Goal: Information Seeking & Learning: Learn about a topic

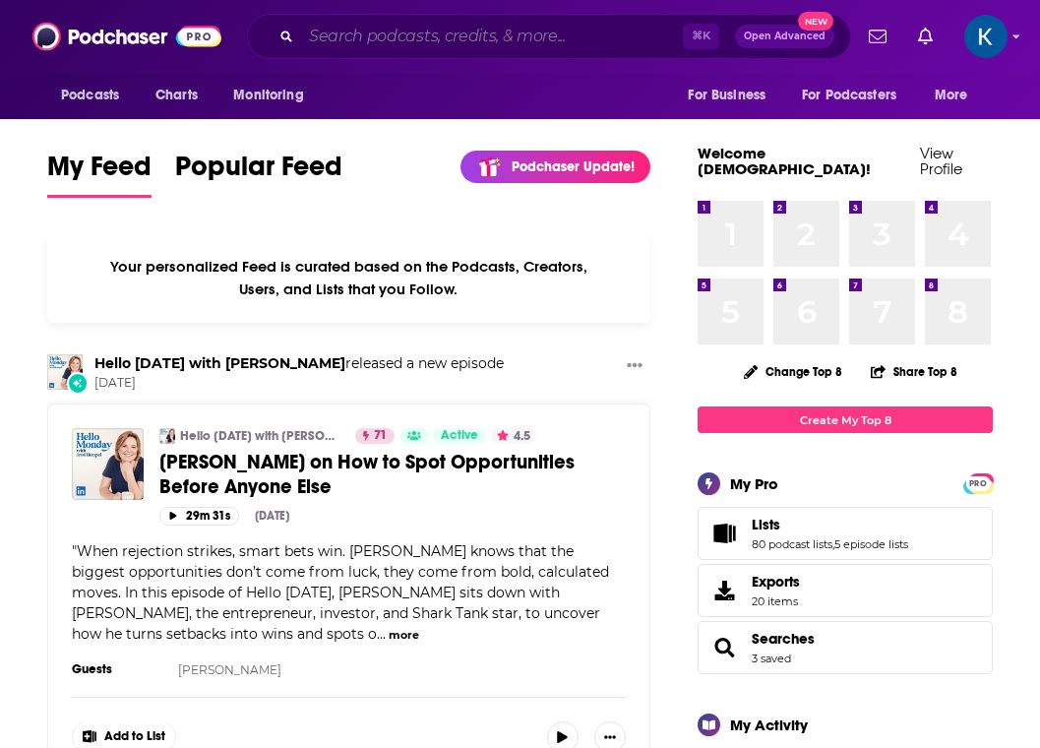
click at [424, 41] on input "Search podcasts, credits, & more..." at bounding box center [492, 36] width 382 height 31
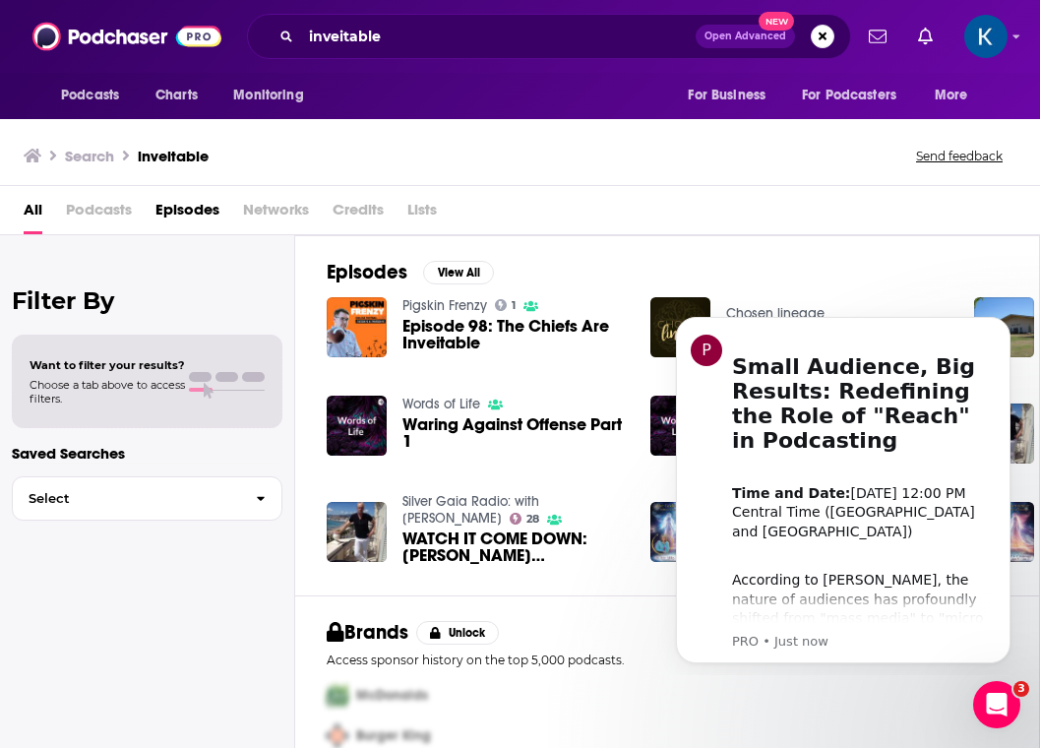
click at [93, 212] on span "Podcasts" at bounding box center [99, 214] width 66 height 40
click at [87, 203] on span "Podcasts" at bounding box center [99, 214] width 66 height 40
click at [151, 270] on div "Filter By Want to filter your results? Choose a tab above to access filters. Sa…" at bounding box center [147, 609] width 295 height 748
click at [88, 197] on span "Podcasts" at bounding box center [99, 214] width 66 height 40
click at [128, 219] on span "Podcasts" at bounding box center [99, 214] width 66 height 40
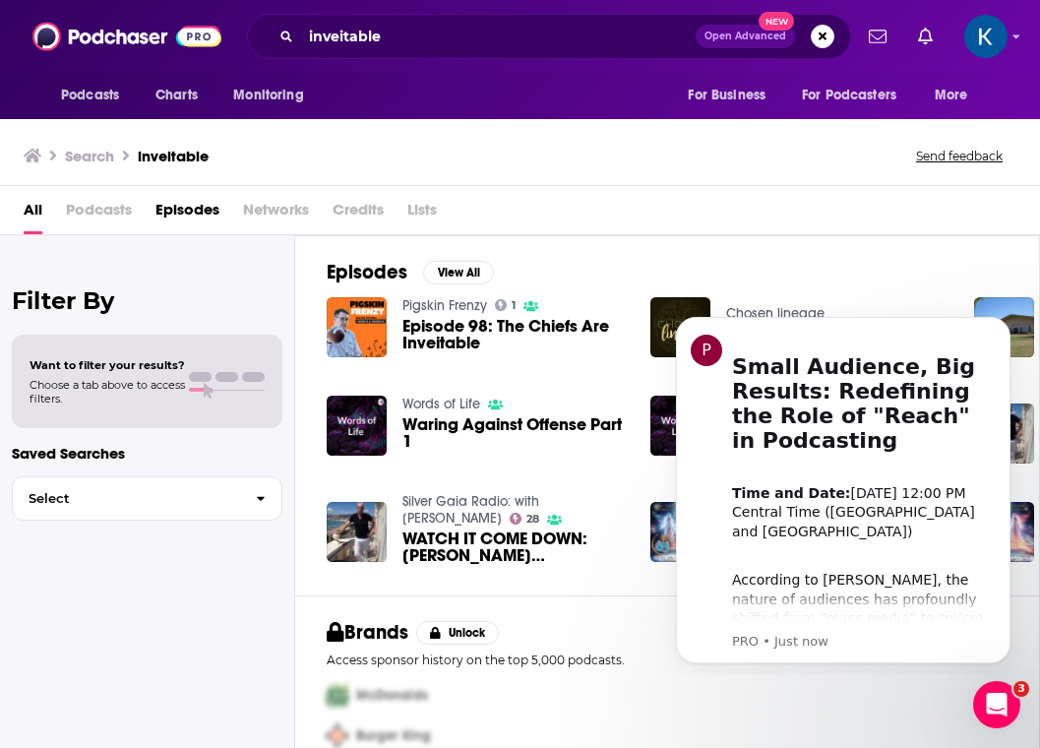
click at [831, 232] on div "All Podcasts Episodes Networks Credits Lists" at bounding box center [524, 214] width 1000 height 40
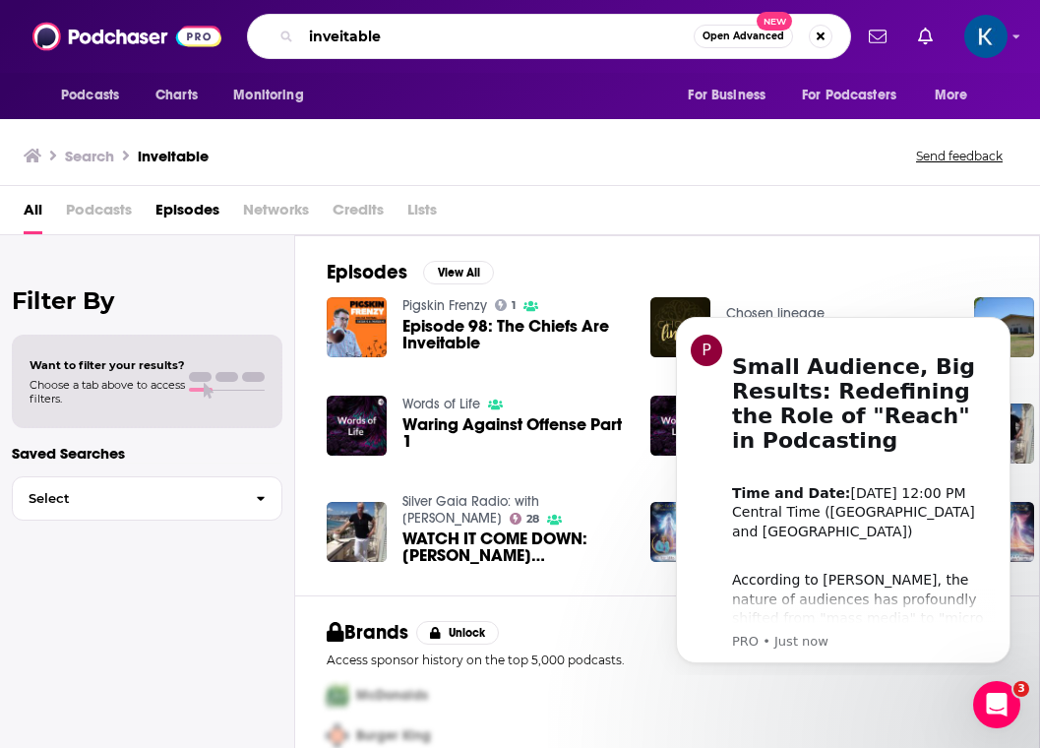
click at [349, 40] on input "inveitable" at bounding box center [497, 36] width 392 height 31
type input "inevitable"
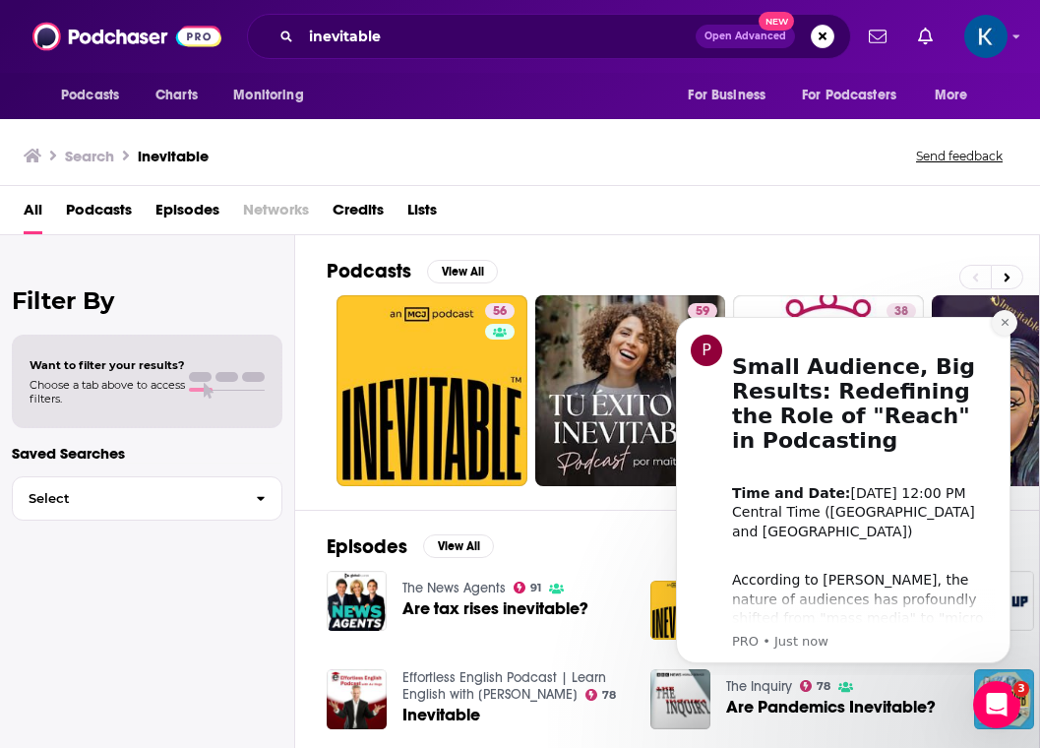
click at [1007, 322] on icon "Dismiss notification" at bounding box center [1004, 322] width 11 height 11
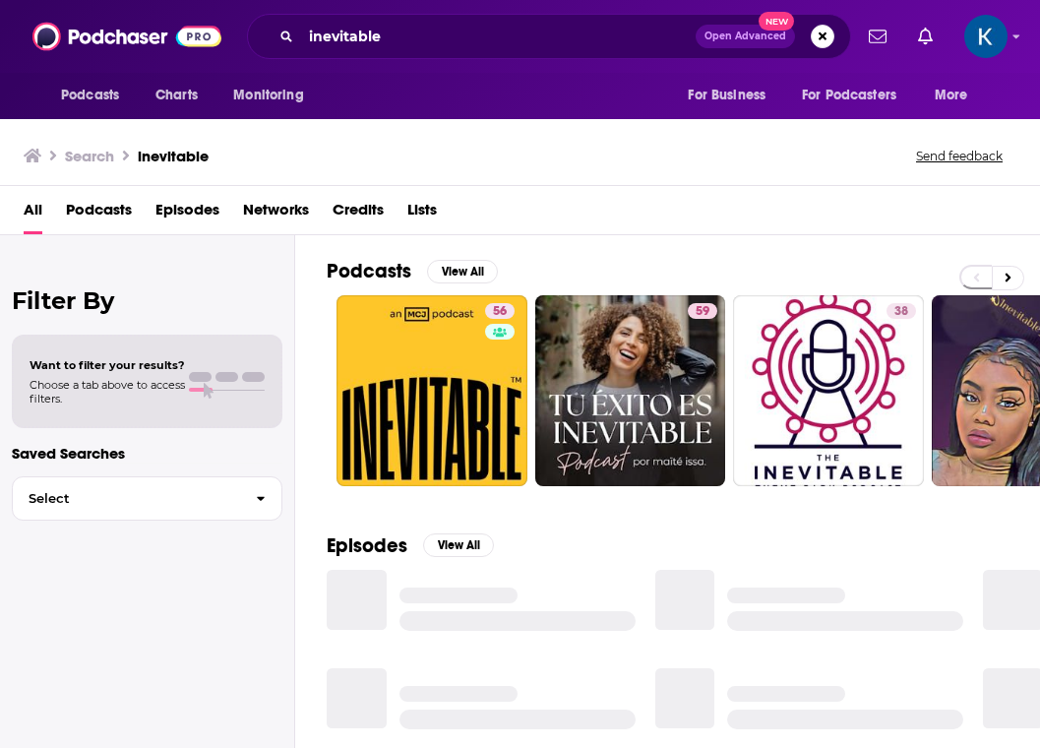
click at [91, 214] on span "Podcasts" at bounding box center [99, 214] width 66 height 40
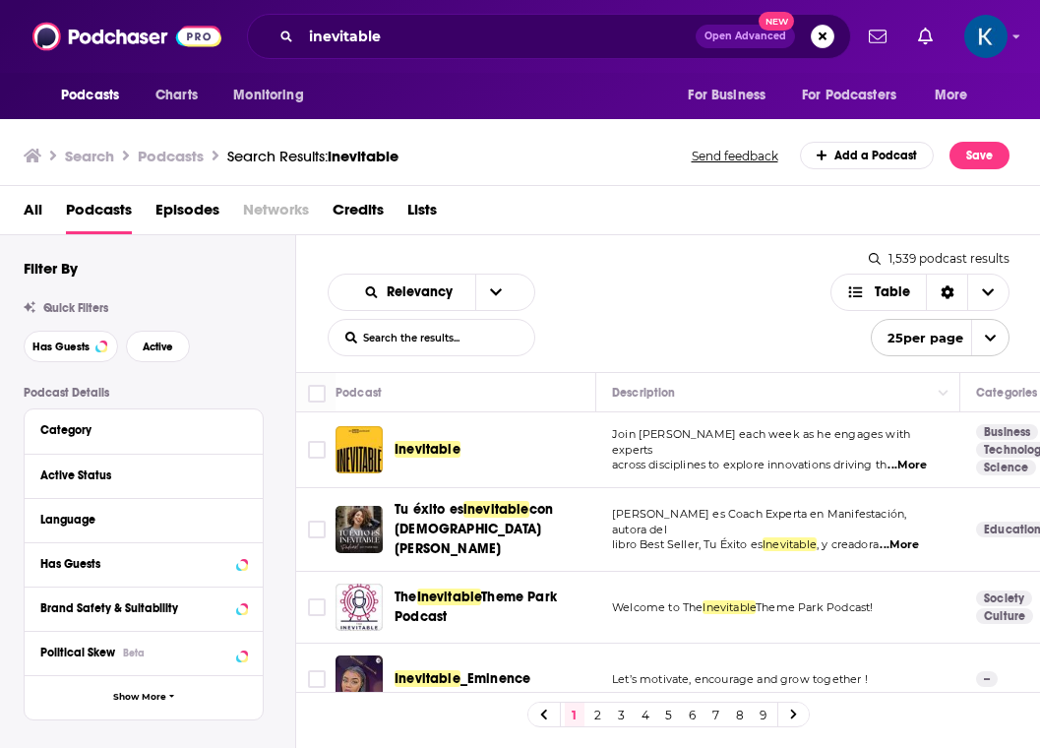
click at [345, 480] on td "Inevitable" at bounding box center [465, 450] width 261 height 76
click at [356, 464] on img "Inevitable" at bounding box center [358, 449] width 47 height 47
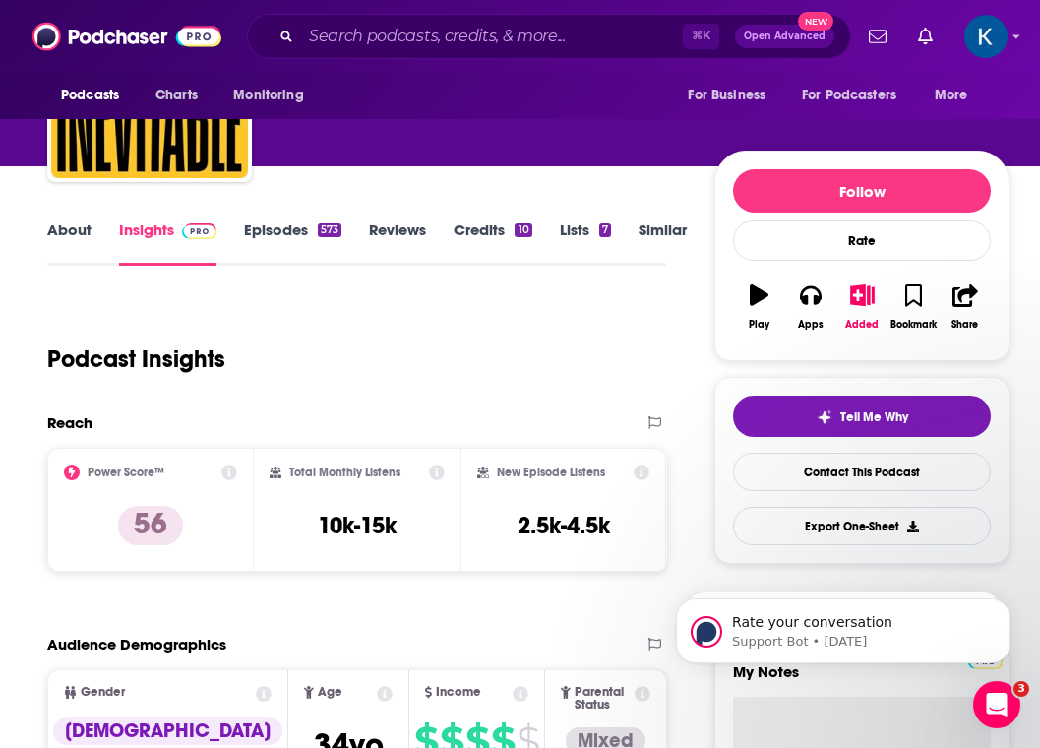
scroll to position [179, 0]
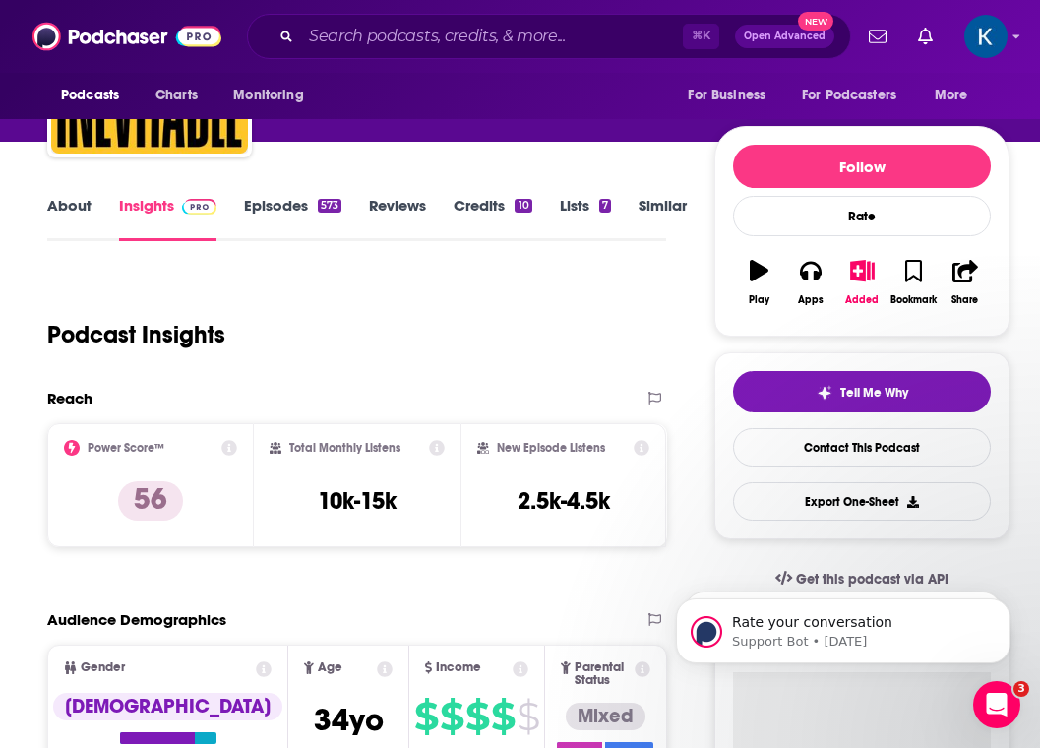
click at [60, 205] on link "About" at bounding box center [69, 218] width 44 height 45
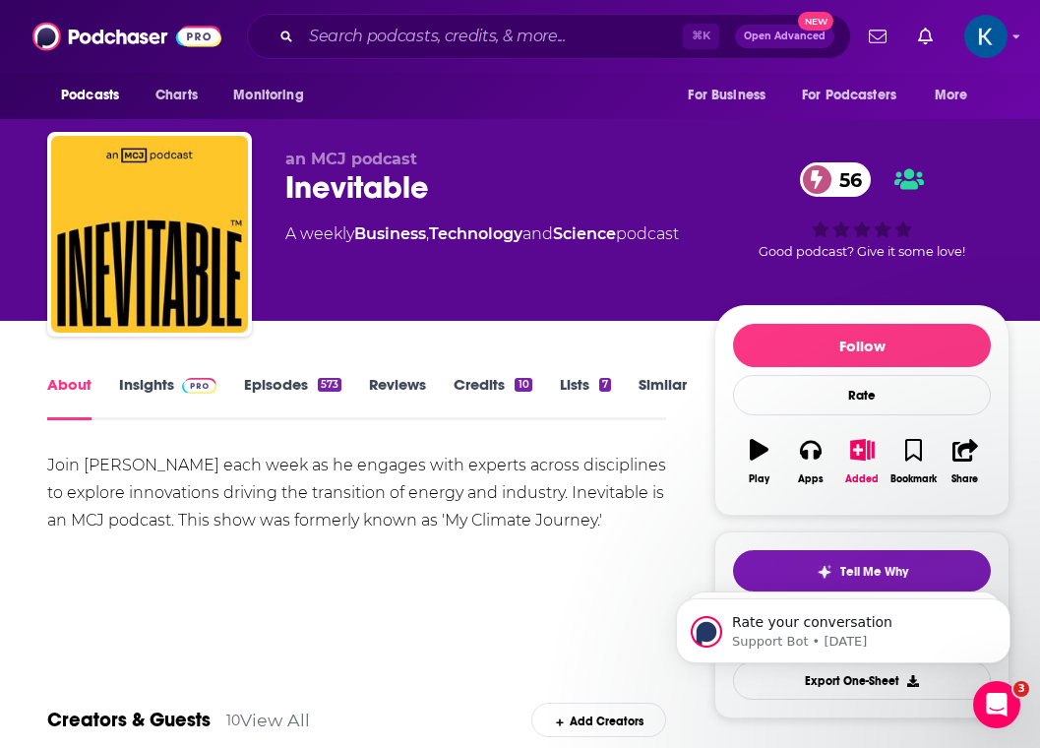
click at [162, 386] on link "Insights" at bounding box center [167, 397] width 97 height 45
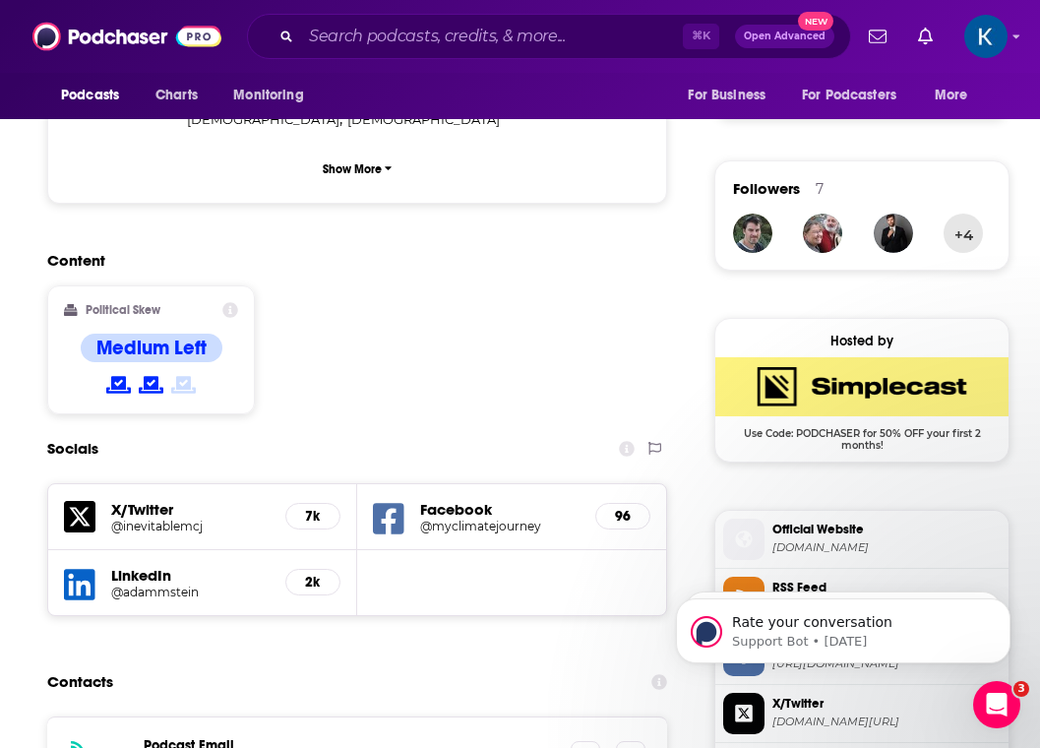
scroll to position [1493, 0]
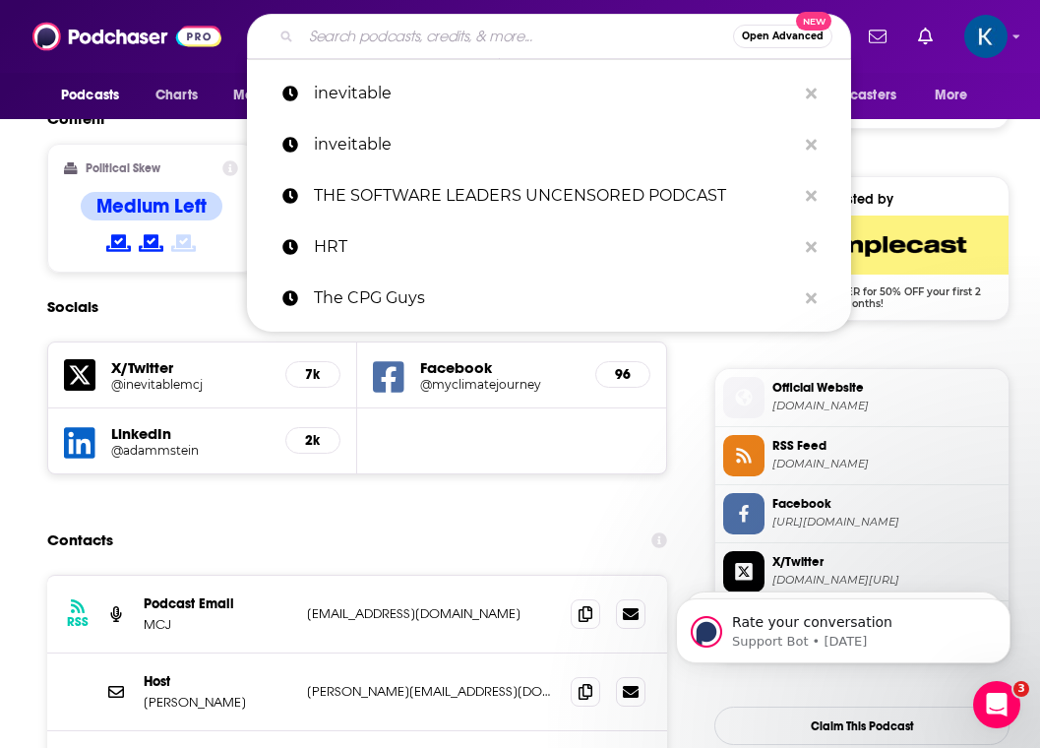
click at [383, 35] on input "Search podcasts, credits, & more..." at bounding box center [517, 36] width 432 height 31
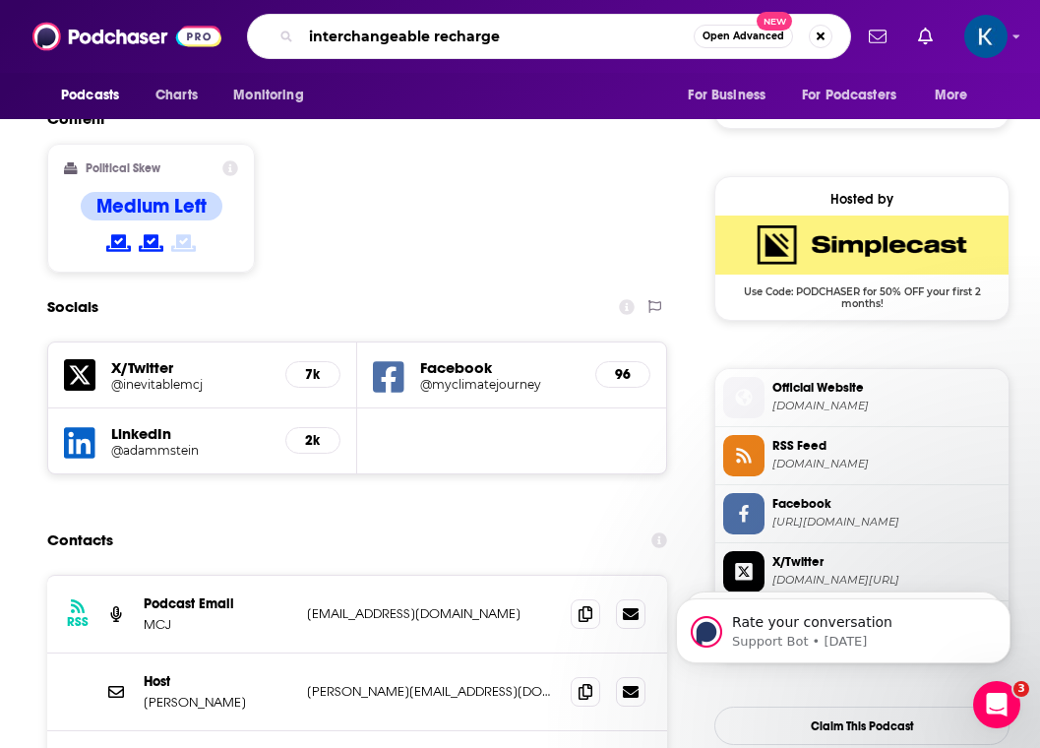
type input "interchangeable recharged"
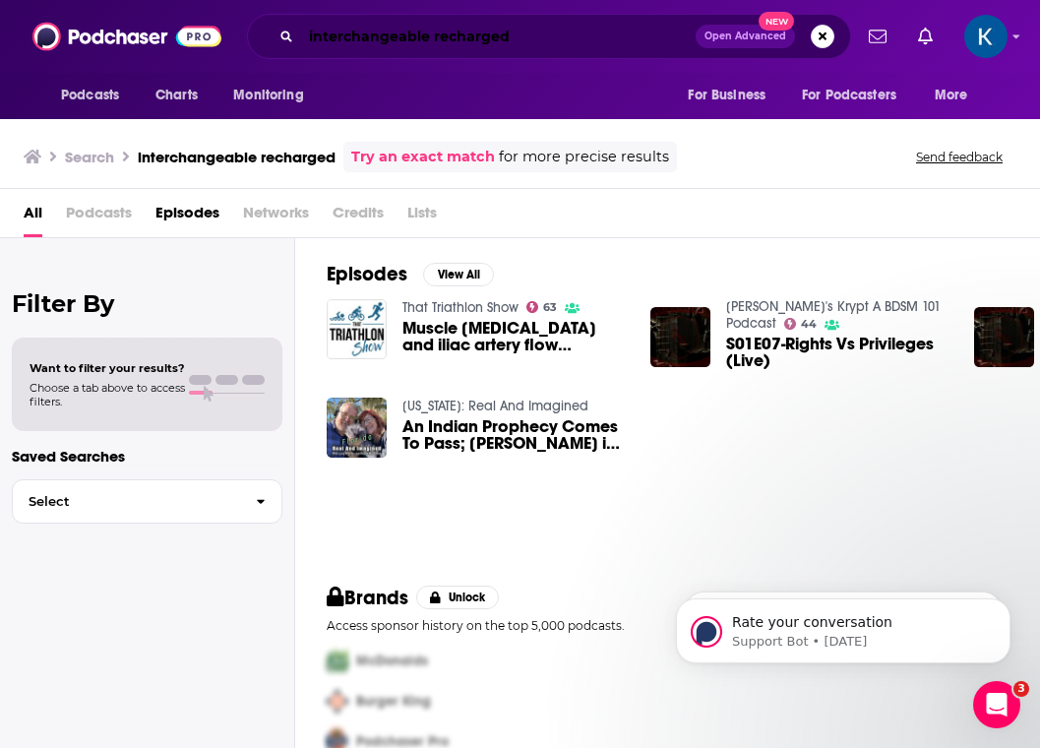
click at [357, 36] on input "interchangeable recharged" at bounding box center [498, 36] width 394 height 31
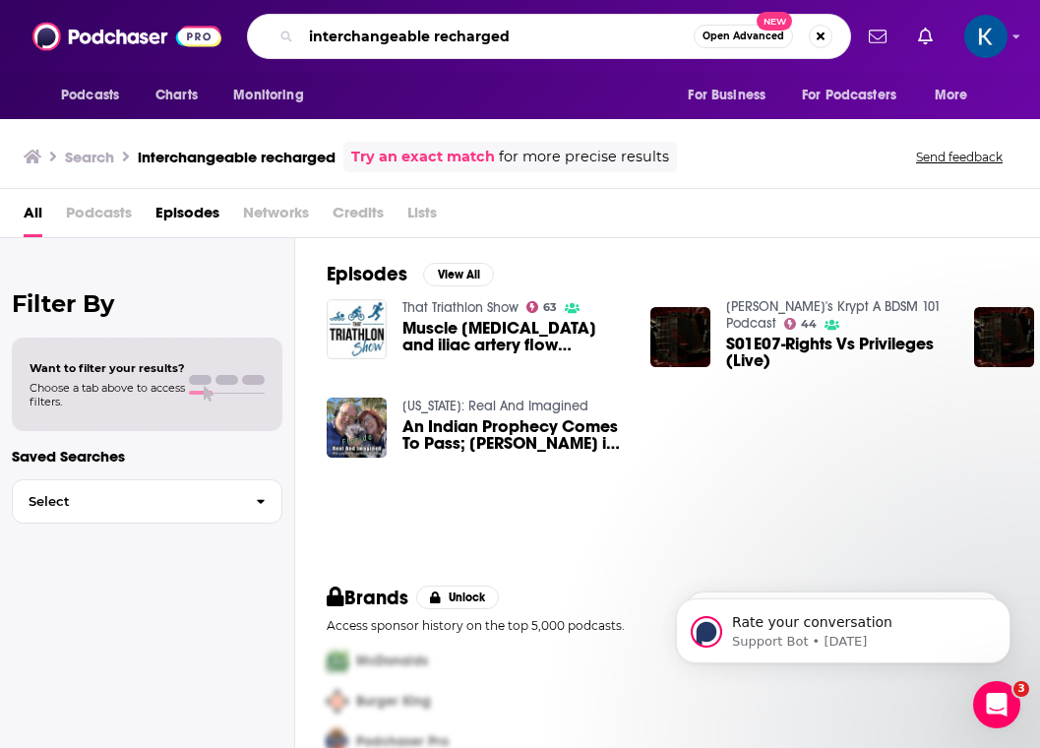
click at [411, 39] on input "interchangeable recharged" at bounding box center [497, 36] width 392 height 31
paste input "Interchange R"
type input "Interchange Recharged"
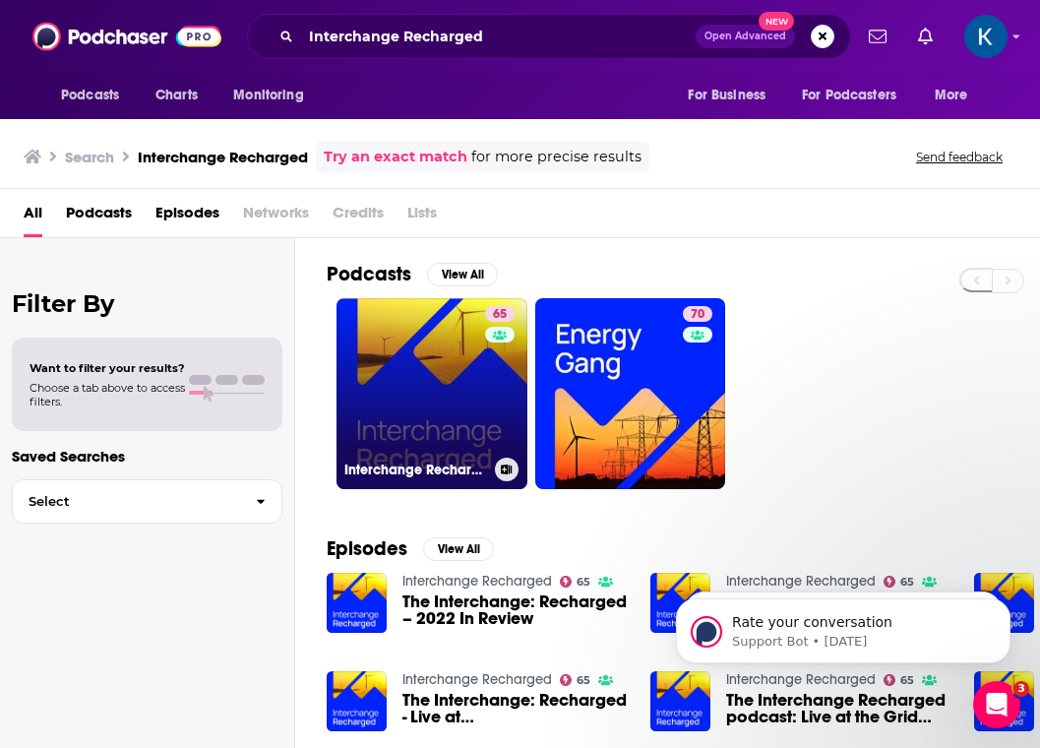
click at [442, 415] on link "65 Interchange Recharged" at bounding box center [431, 393] width 191 height 191
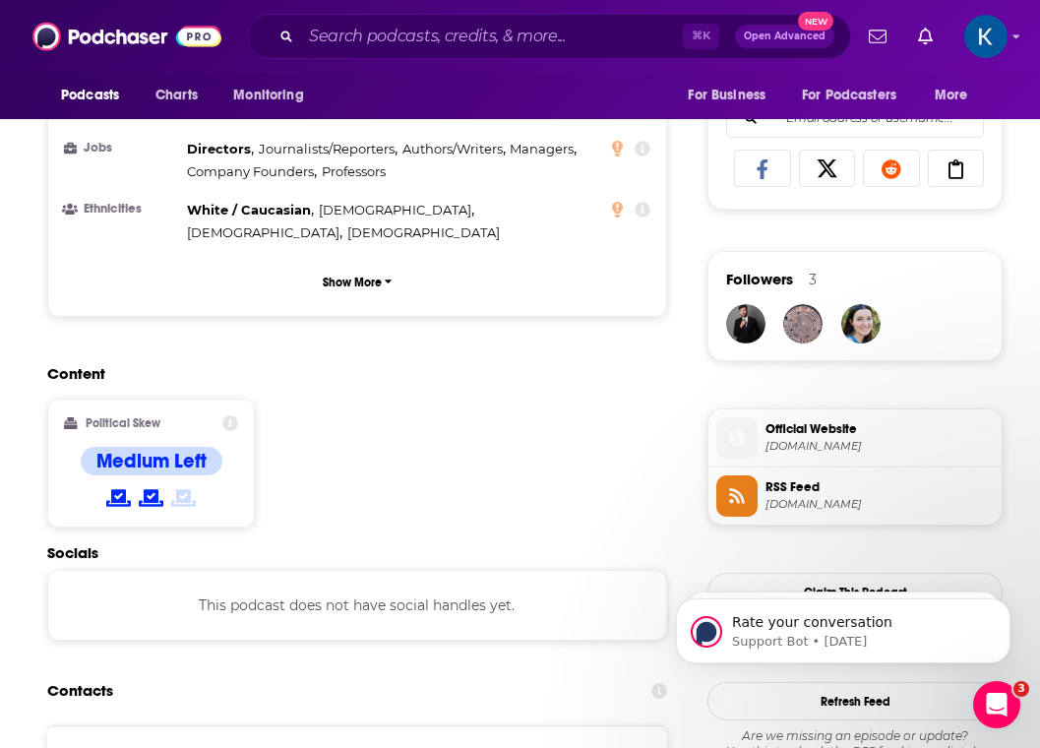
scroll to position [1324, 0]
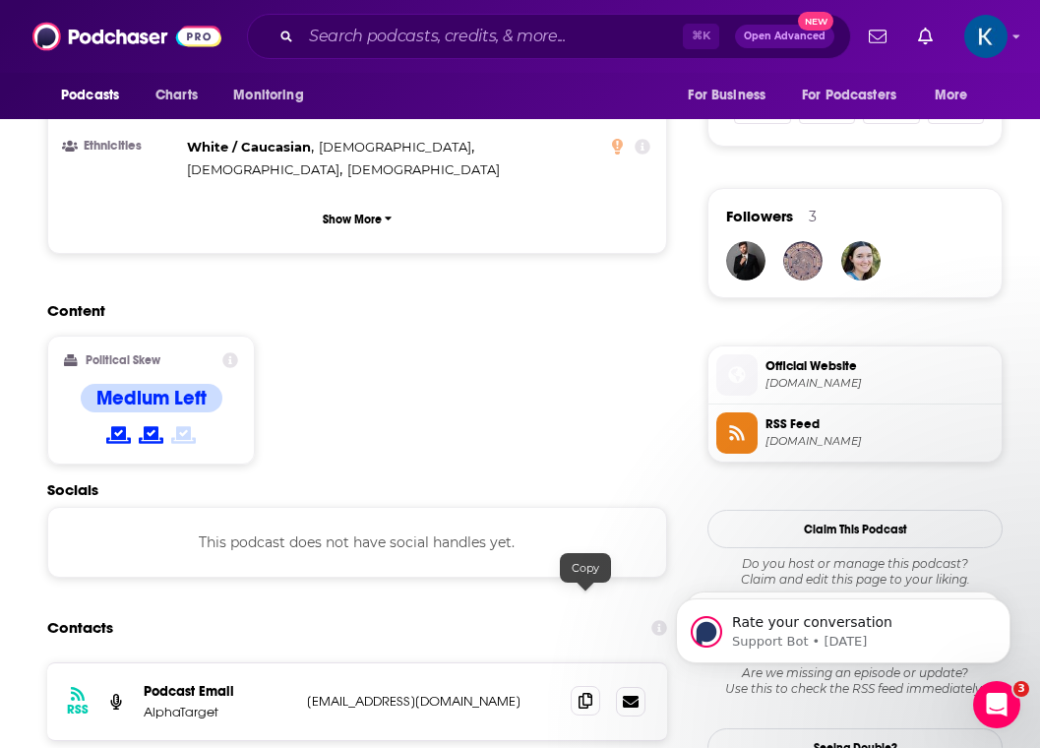
click at [588, 692] on icon at bounding box center [585, 700] width 14 height 16
click at [343, 34] on input "Search podcasts, credits, & more..." at bounding box center [492, 36] width 382 height 31
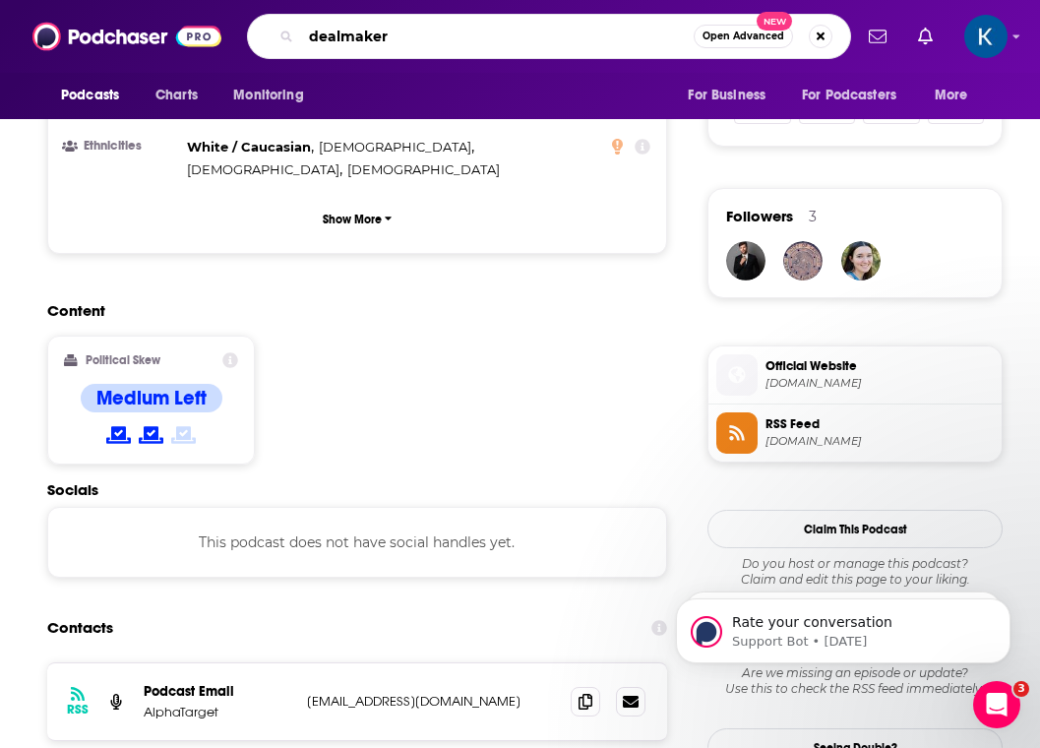
type input "dealmakers"
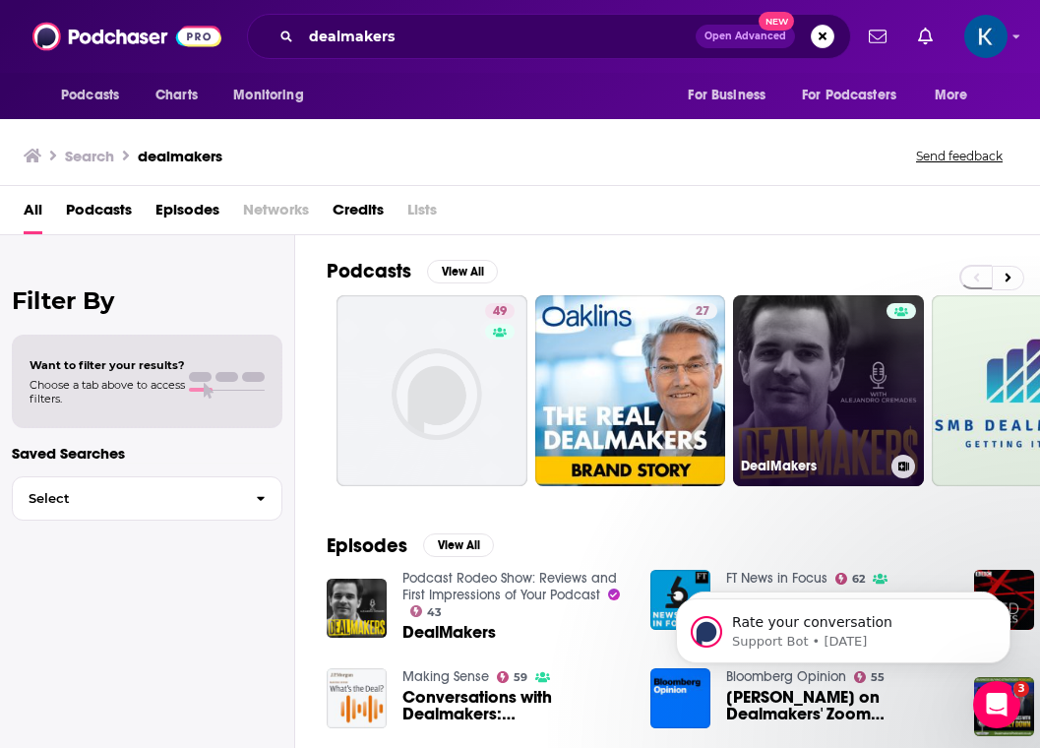
click at [797, 386] on link "DealMakers" at bounding box center [828, 390] width 191 height 191
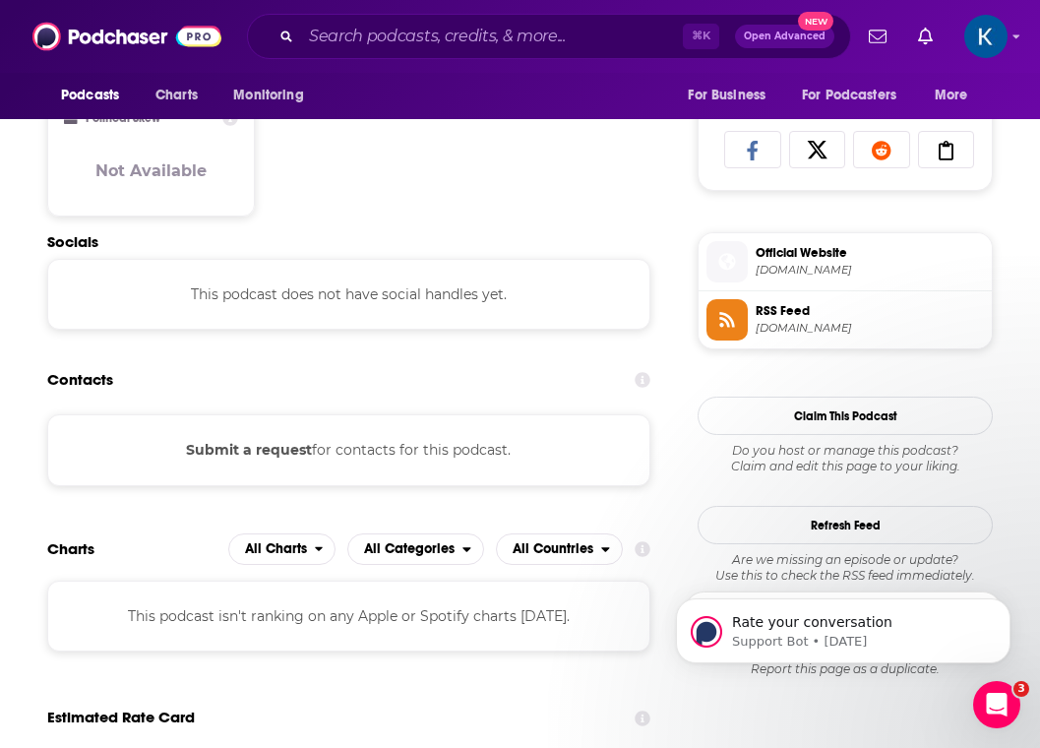
scroll to position [1268, 0]
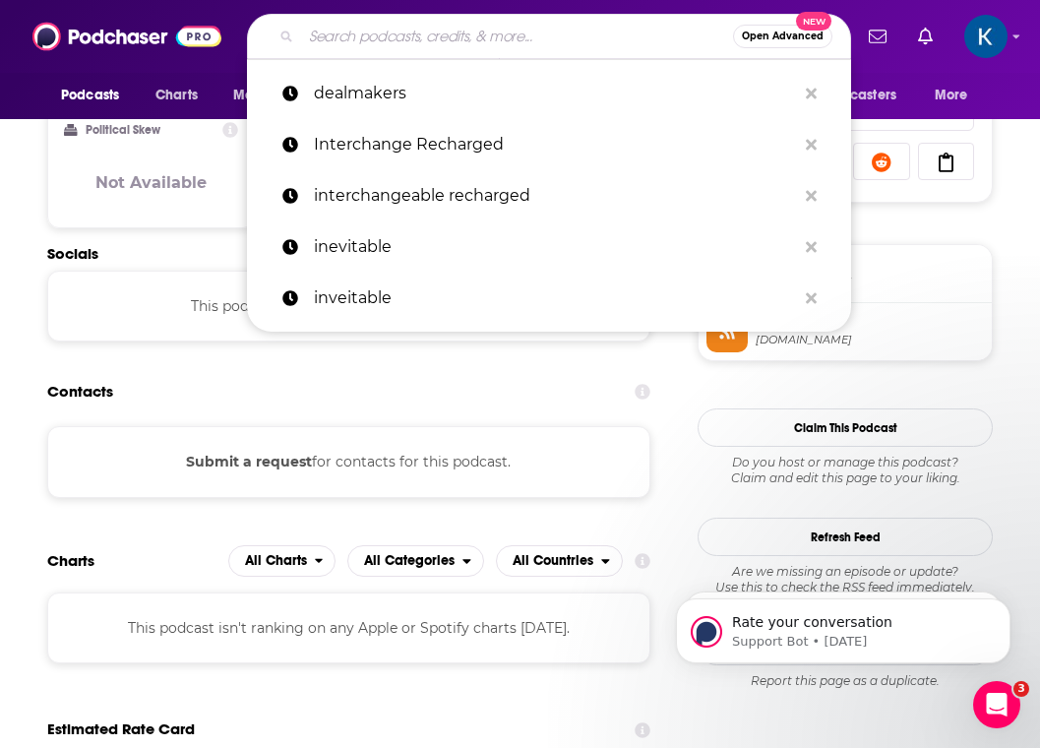
click at [442, 25] on input "Search podcasts, credits, & more..." at bounding box center [517, 36] width 432 height 31
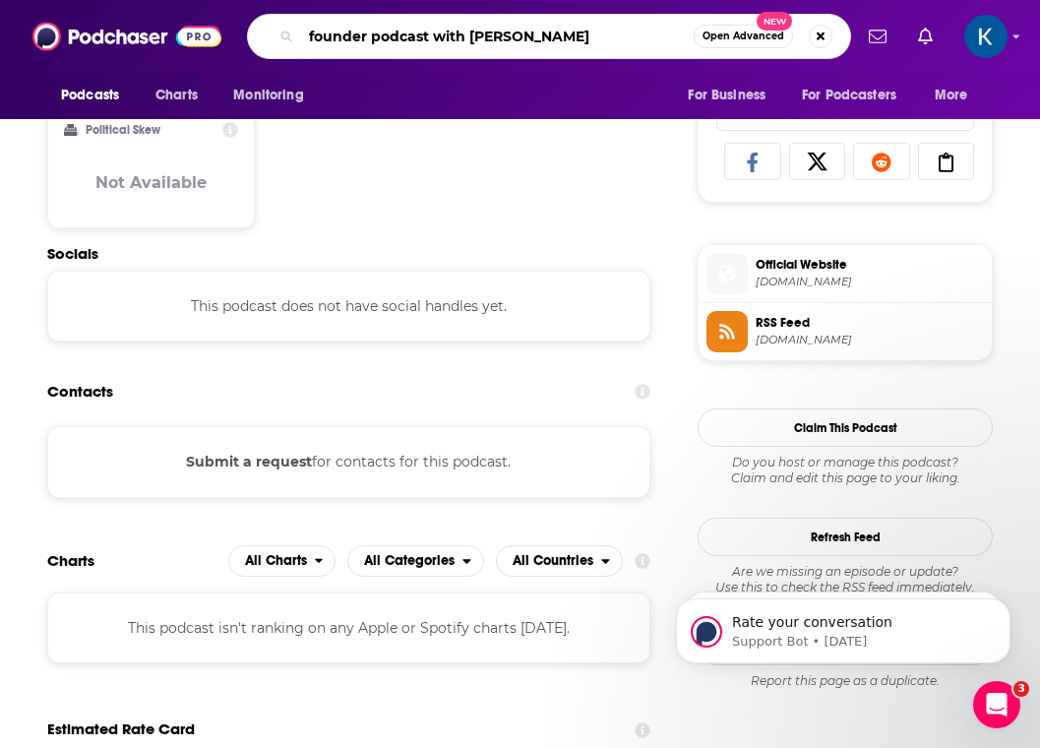
type input "founder podcast with [PERSON_NAME]"
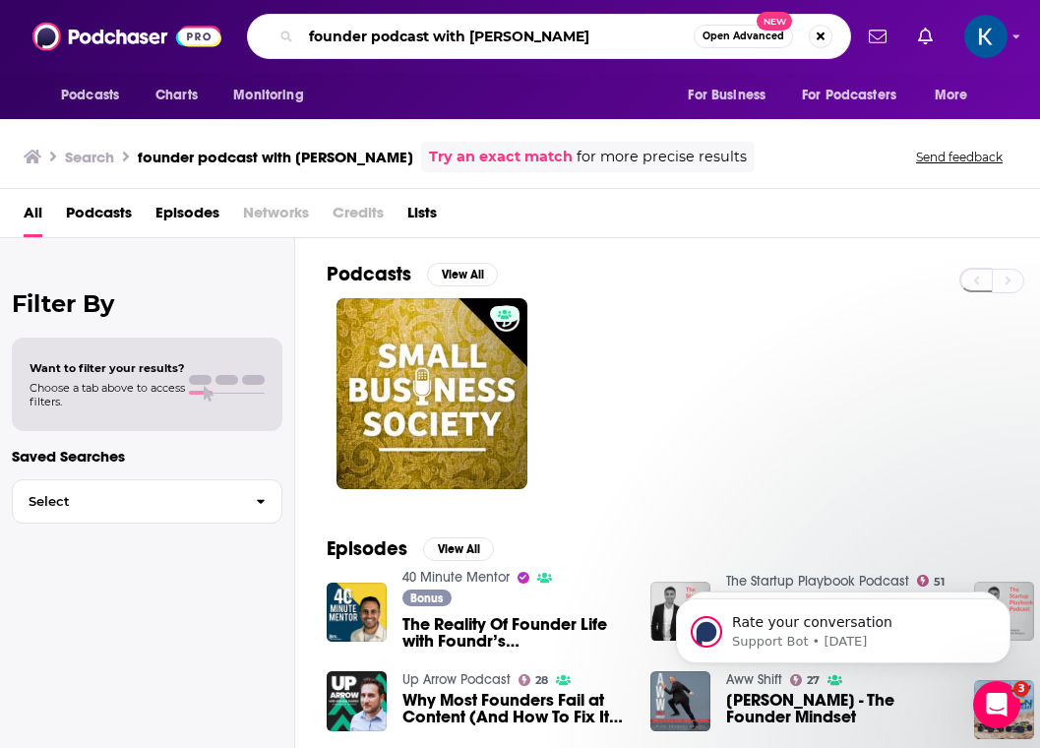
click at [360, 40] on input "founder podcast with [PERSON_NAME]" at bounding box center [497, 36] width 392 height 31
type input "foundr podcast with [PERSON_NAME]"
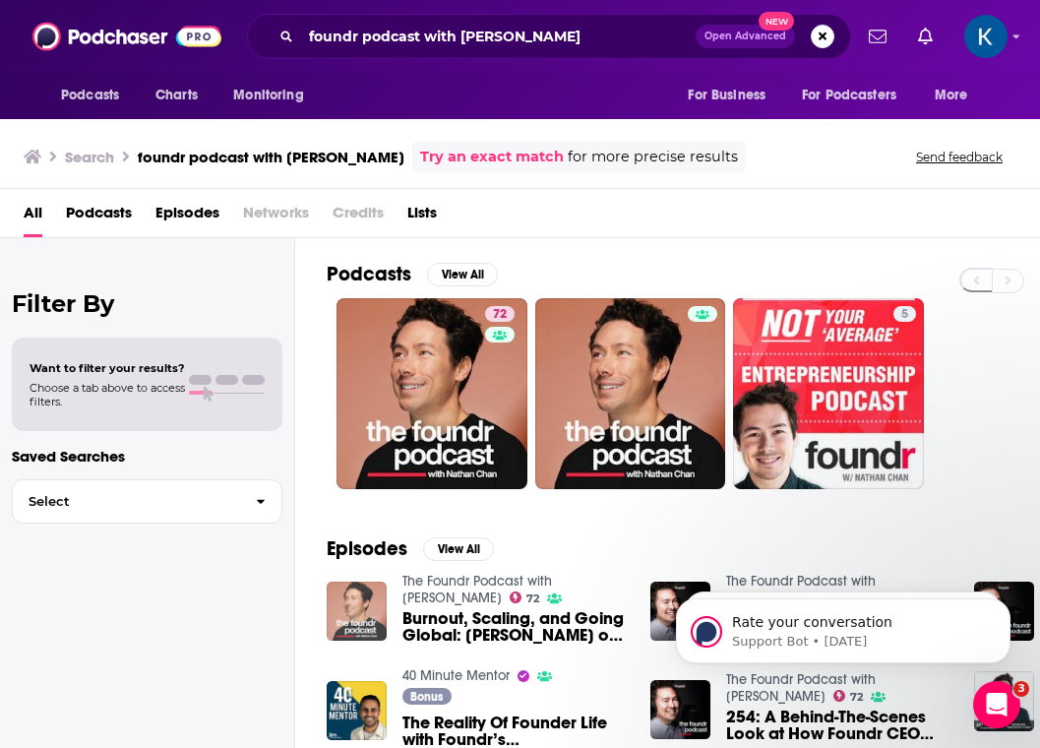
click at [381, 597] on img "Burnout, Scaling, and Going Global: Nathan Chan on Foundr's 10-Year Anniversary" at bounding box center [357, 611] width 60 height 60
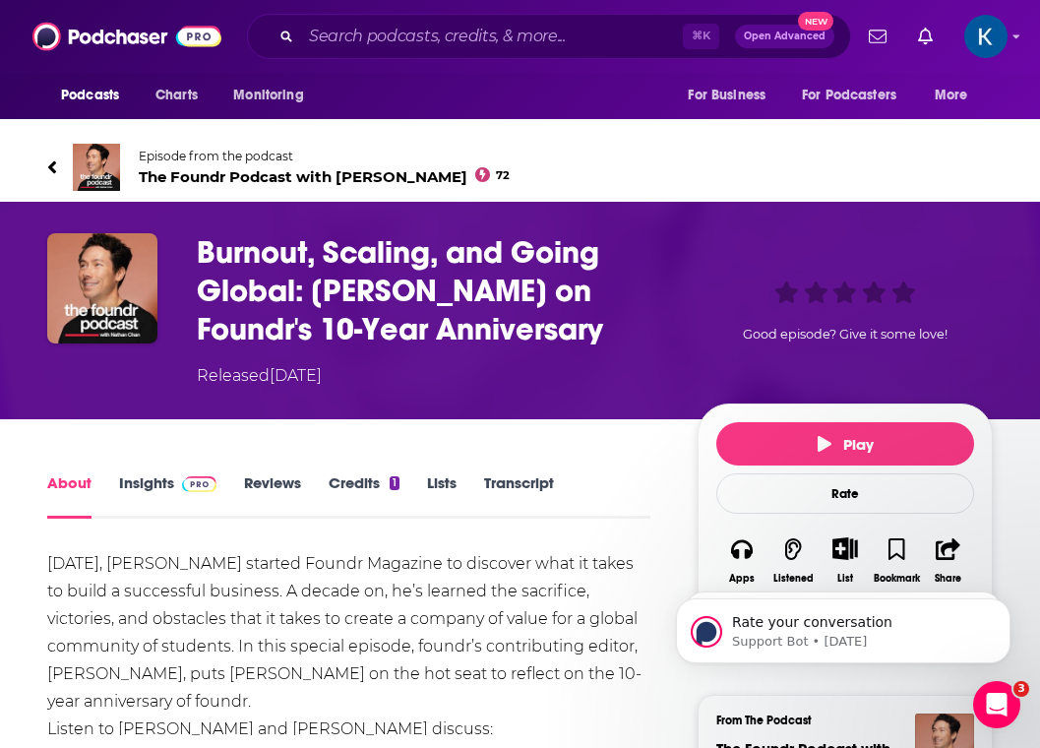
click at [149, 482] on link "Insights" at bounding box center [167, 495] width 97 height 45
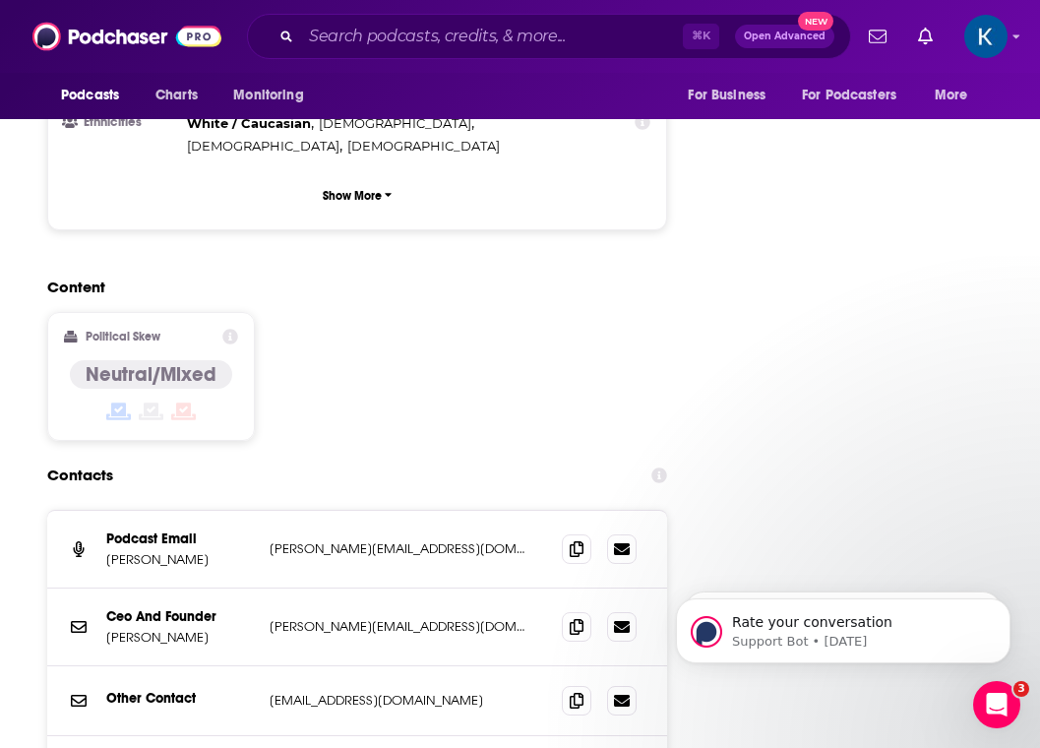
scroll to position [2209, 0]
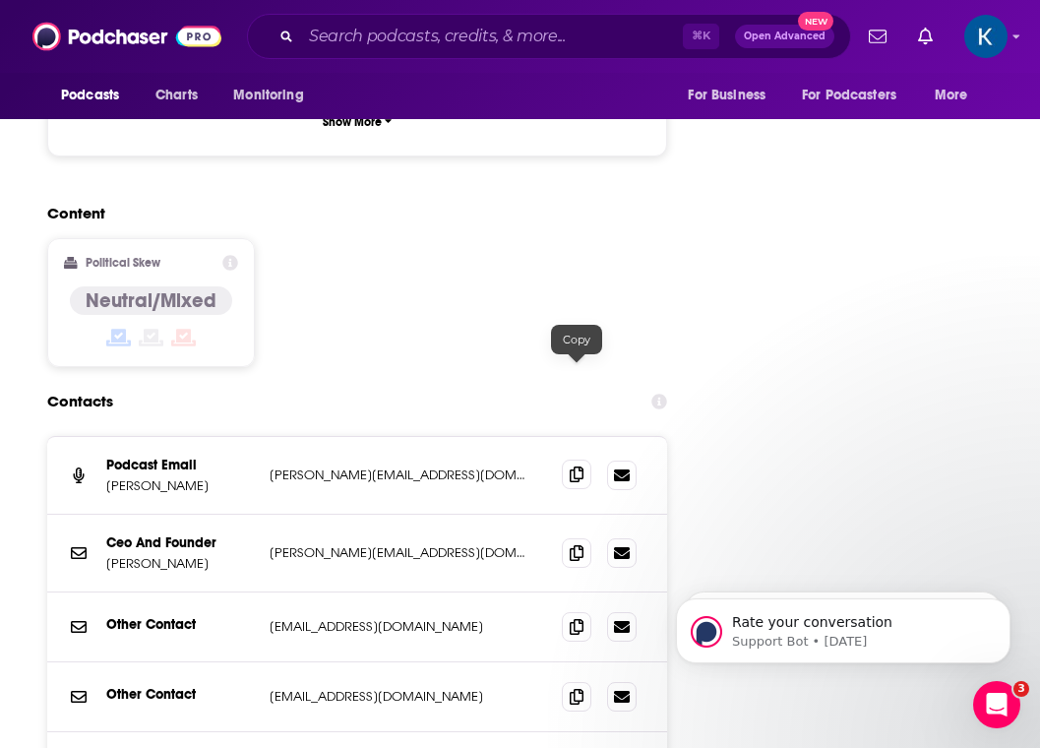
click at [581, 466] on icon at bounding box center [577, 474] width 14 height 16
click at [342, 39] on input "Search podcasts, credits, & more..." at bounding box center [492, 36] width 382 height 31
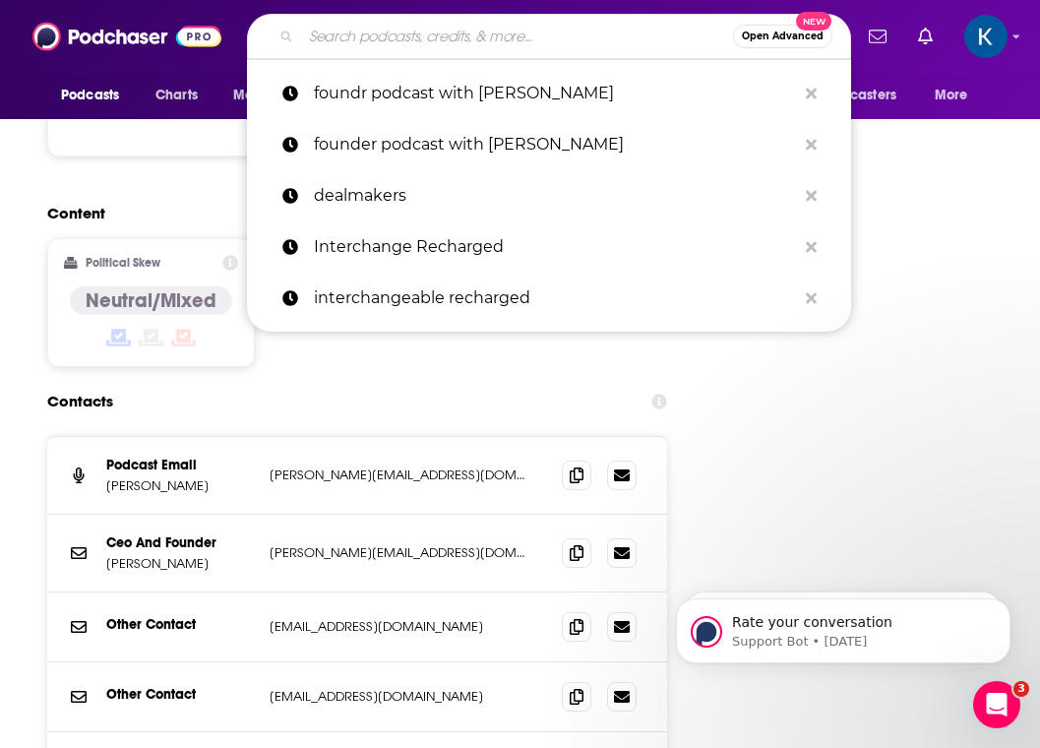
paste input "Founders in Arms Podcast"
type input "Founders in Arms Podcast"
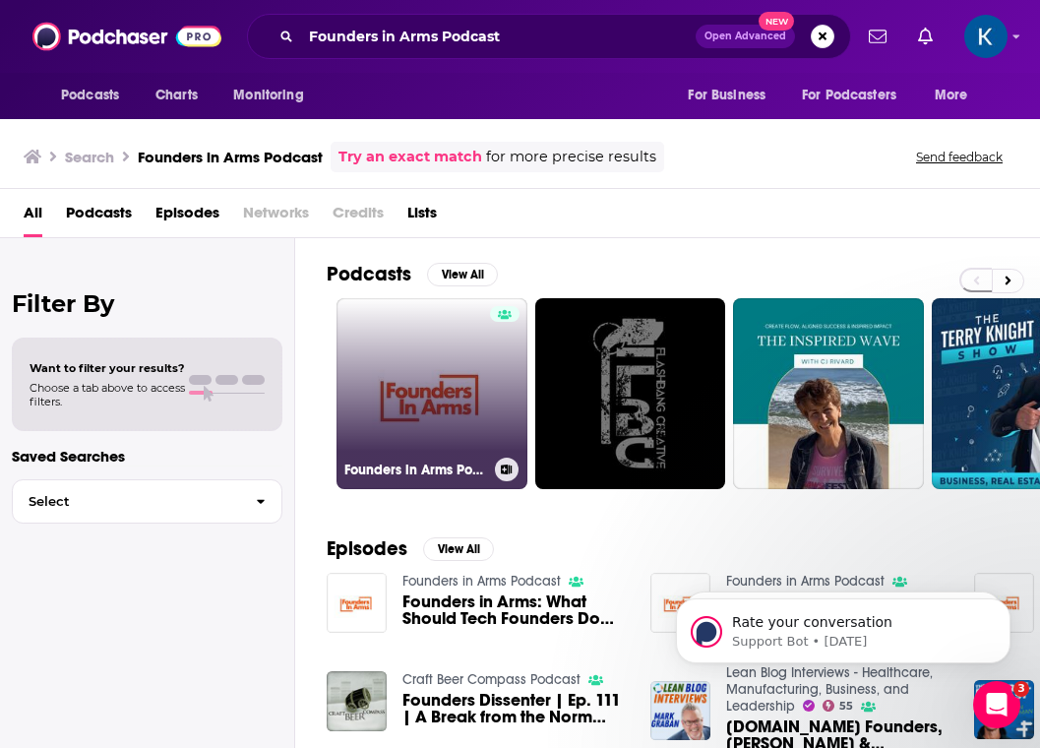
click at [406, 424] on link "Founders in Arms Podcast" at bounding box center [431, 393] width 191 height 191
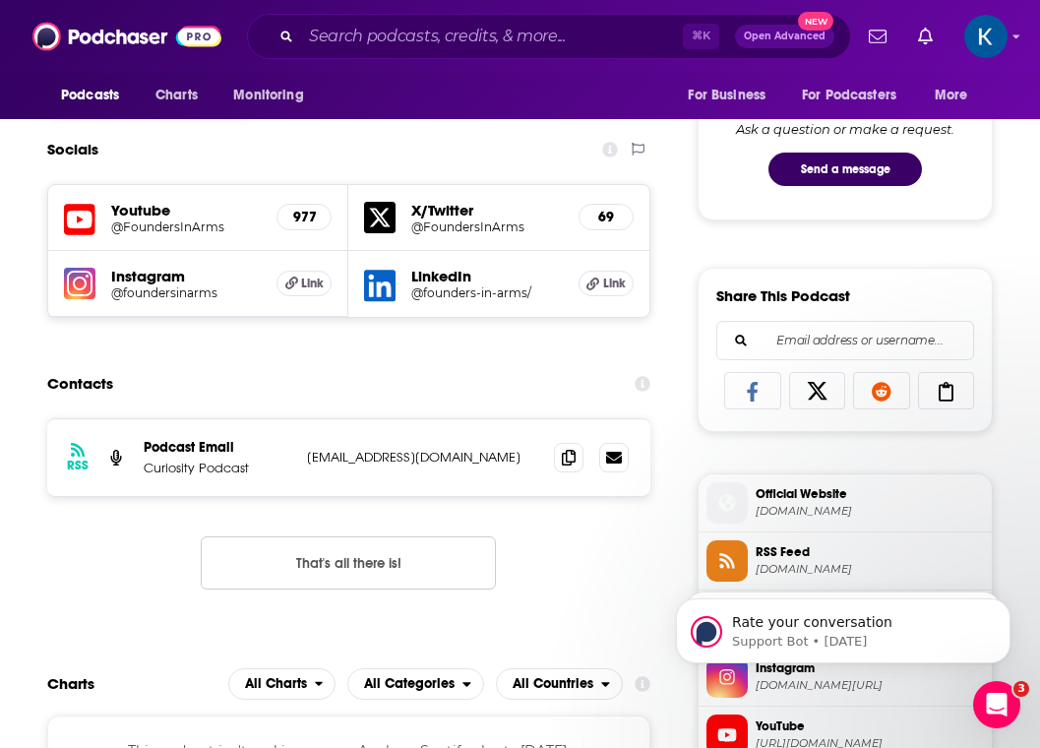
scroll to position [1058, 0]
